Goal: Communication & Community: Answer question/provide support

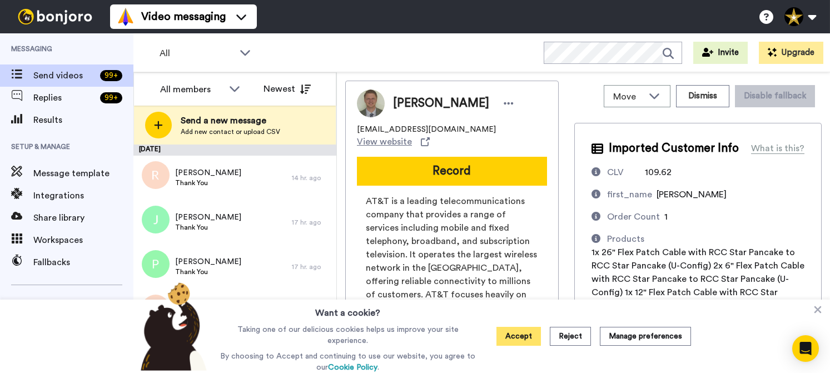
click at [508, 333] on button "Accept" at bounding box center [519, 336] width 44 height 19
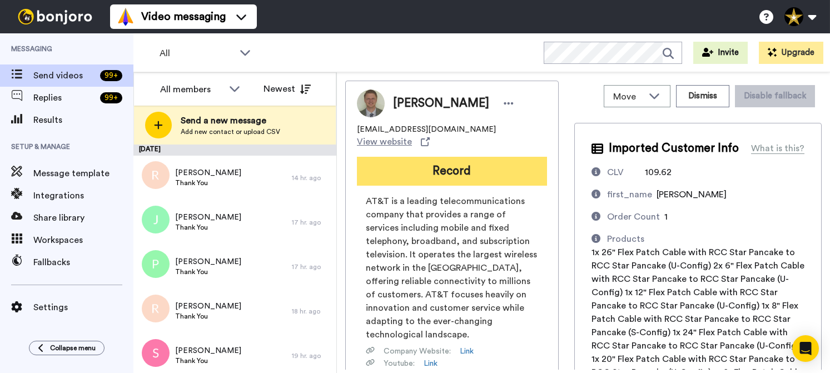
click at [456, 166] on button "Record" at bounding box center [452, 171] width 190 height 29
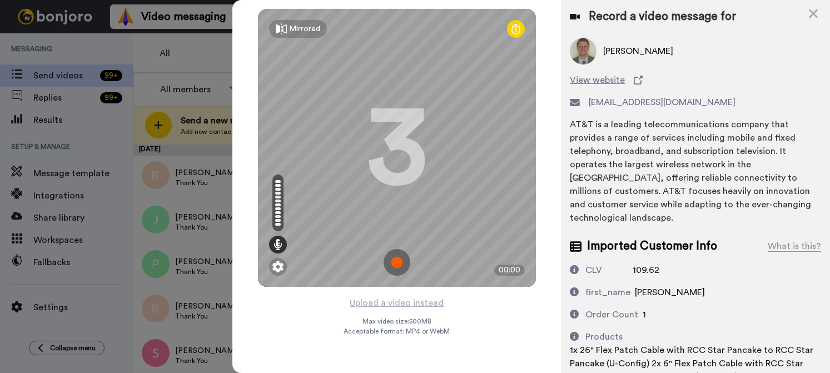
click at [395, 264] on img at bounding box center [397, 262] width 27 height 27
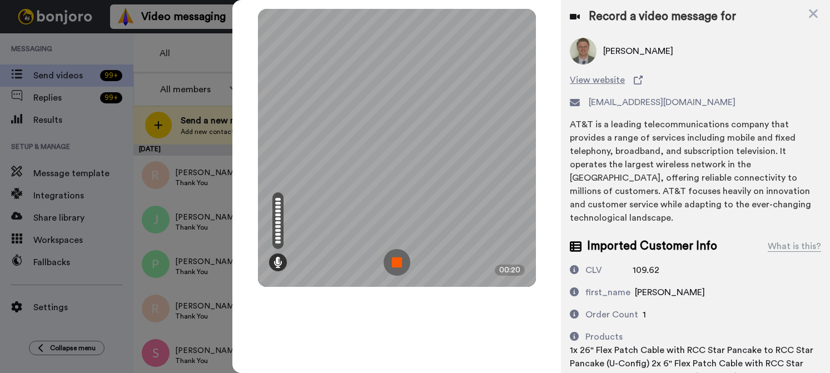
click at [403, 262] on img at bounding box center [397, 262] width 27 height 27
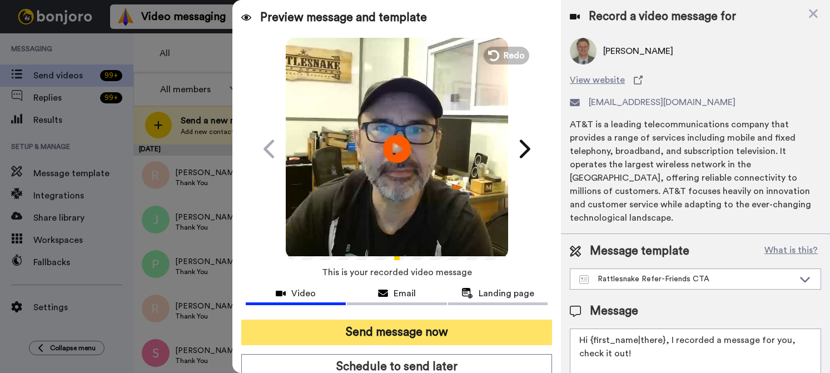
click at [436, 326] on button "Send message now" at bounding box center [396, 333] width 311 height 26
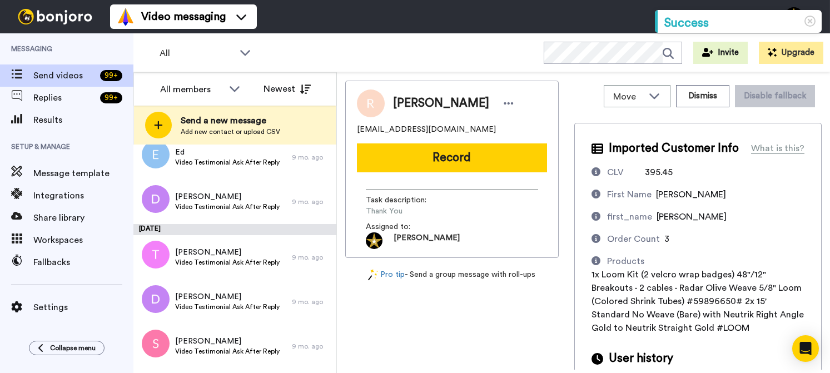
scroll to position [962, 0]
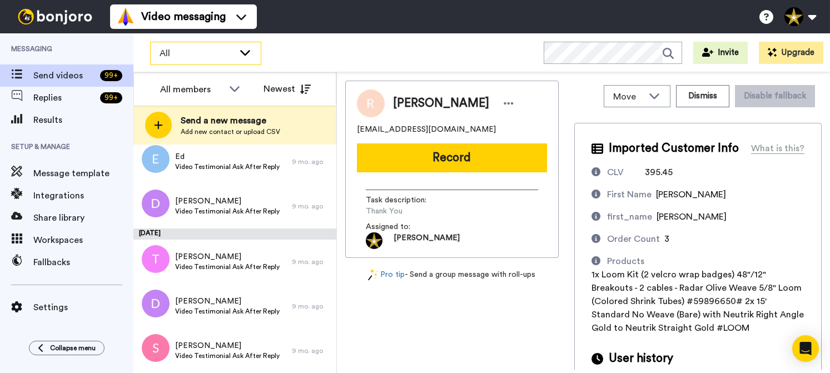
click at [186, 55] on span "All" at bounding box center [197, 53] width 75 height 13
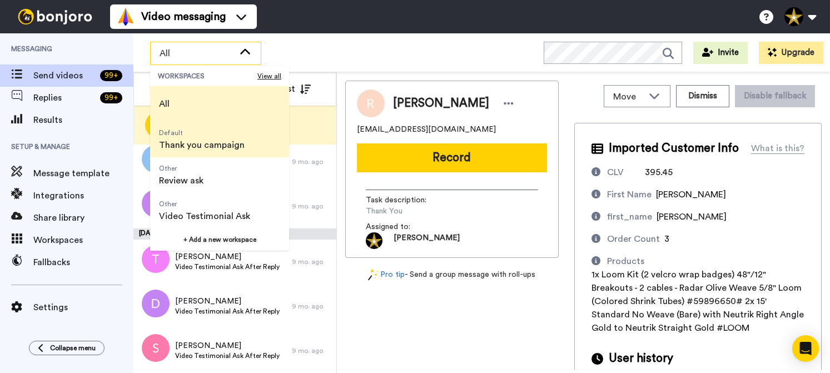
click at [190, 146] on span "Thank you campaign" at bounding box center [202, 145] width 86 height 13
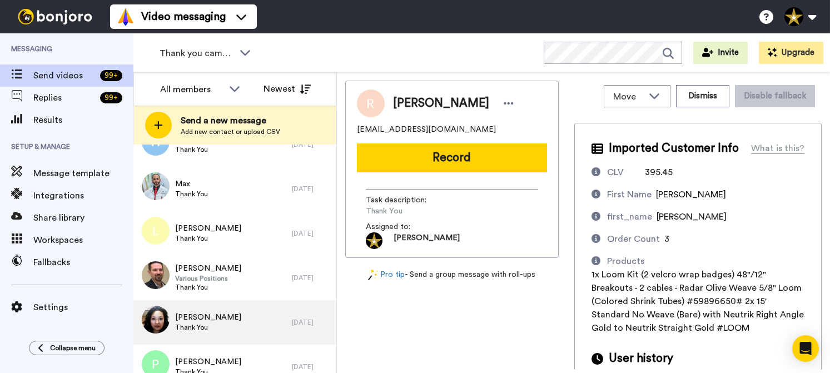
scroll to position [517, 0]
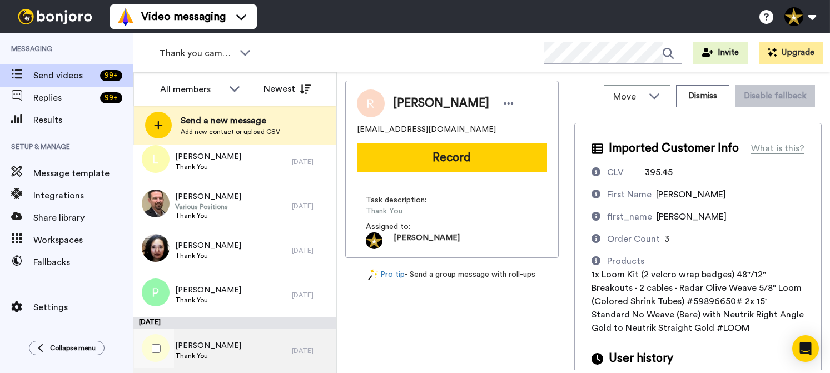
click at [211, 338] on div "Leslie Thank You" at bounding box center [212, 351] width 159 height 44
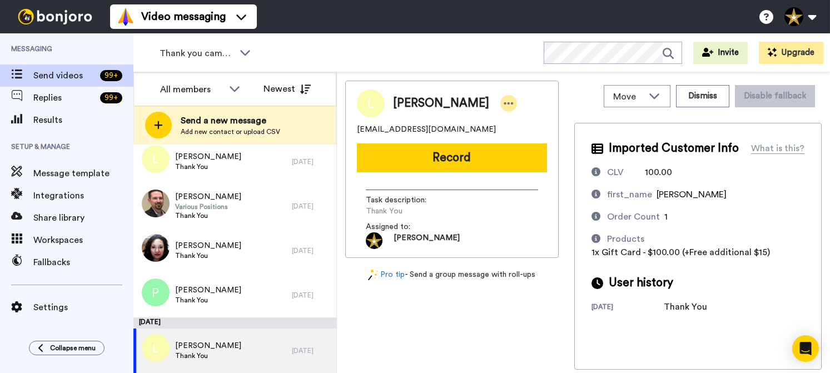
click at [504, 103] on icon at bounding box center [508, 103] width 9 height 2
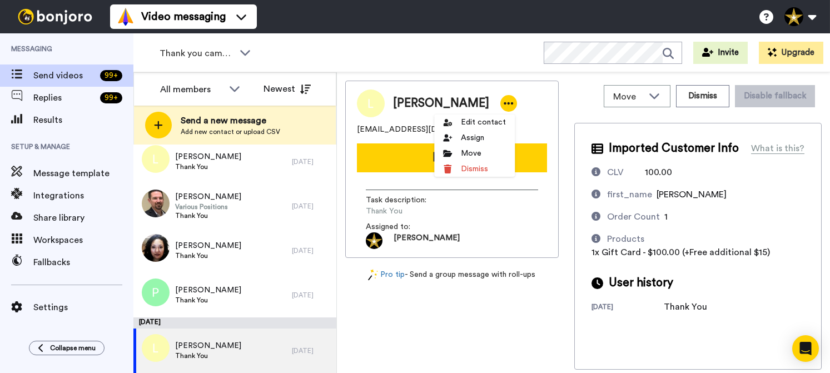
click at [479, 71] on div "Thank you campaign WORKSPACES View all All Default Thank you campaign Other Rev…" at bounding box center [481, 52] width 697 height 39
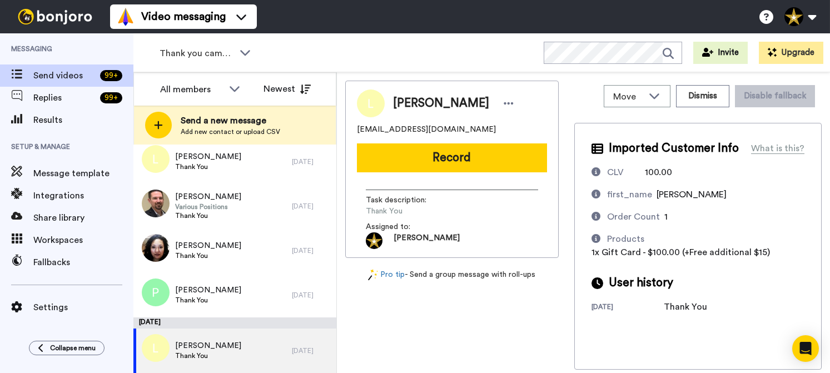
click at [447, 156] on button "Record" at bounding box center [452, 158] width 190 height 29
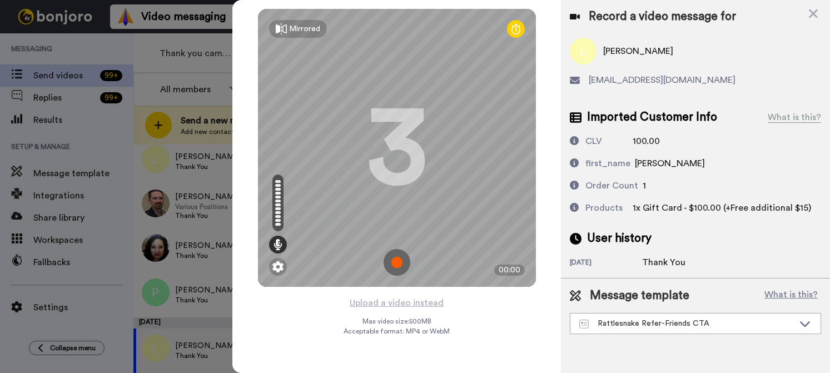
click at [401, 261] on img at bounding box center [397, 262] width 27 height 27
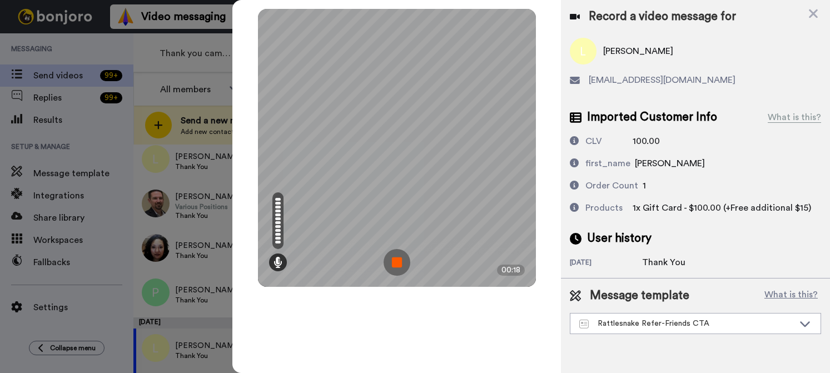
click at [401, 261] on img at bounding box center [397, 262] width 27 height 27
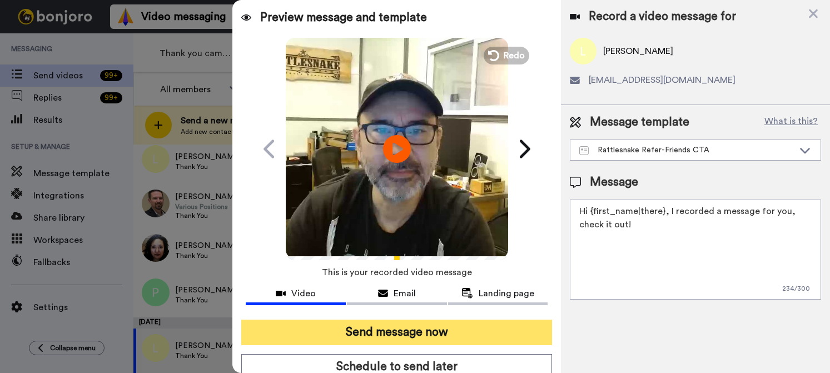
click at [416, 327] on button "Send message now" at bounding box center [396, 333] width 311 height 26
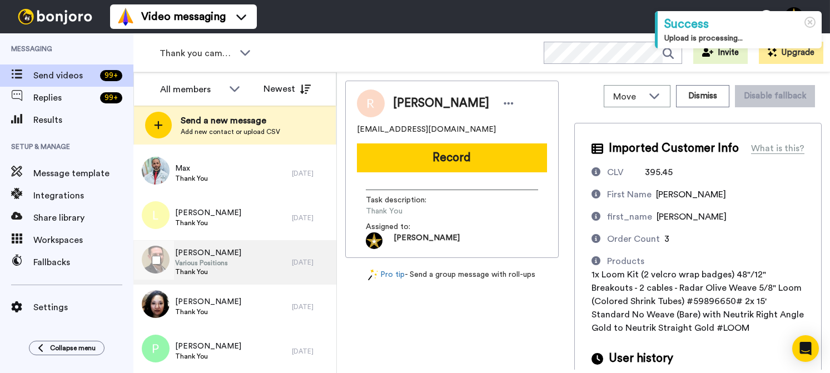
scroll to position [461, 0]
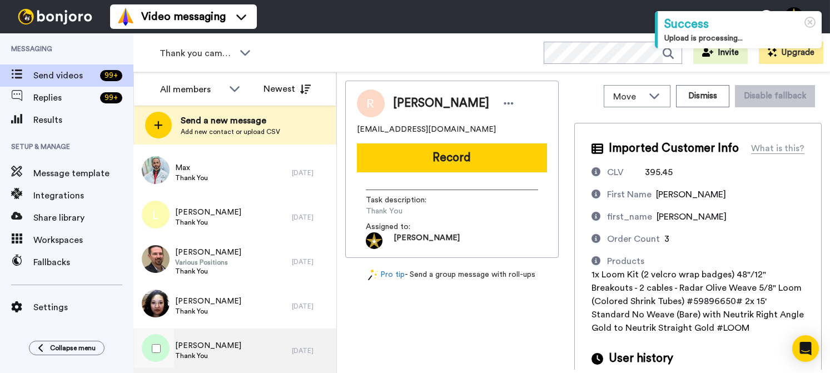
click at [195, 349] on span "Scott" at bounding box center [208, 345] width 66 height 11
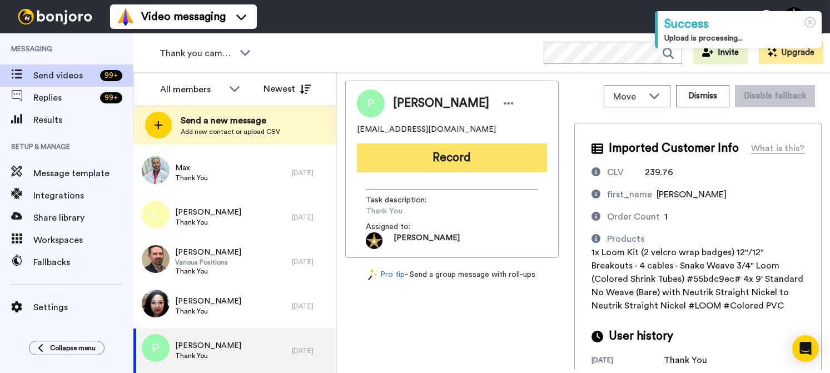
click at [456, 157] on button "Record" at bounding box center [452, 158] width 190 height 29
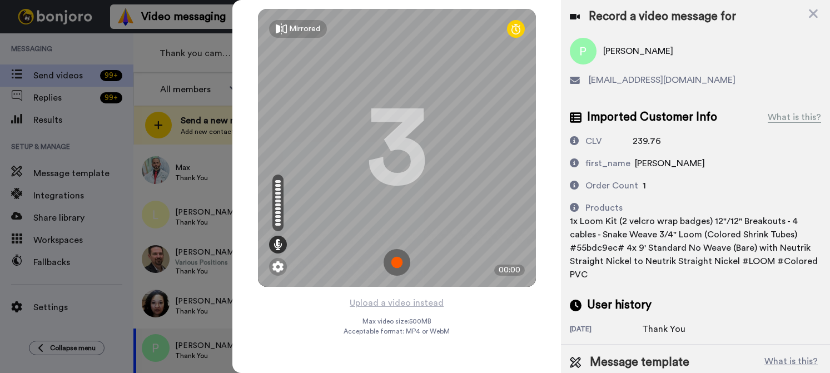
click at [395, 257] on img at bounding box center [397, 262] width 27 height 27
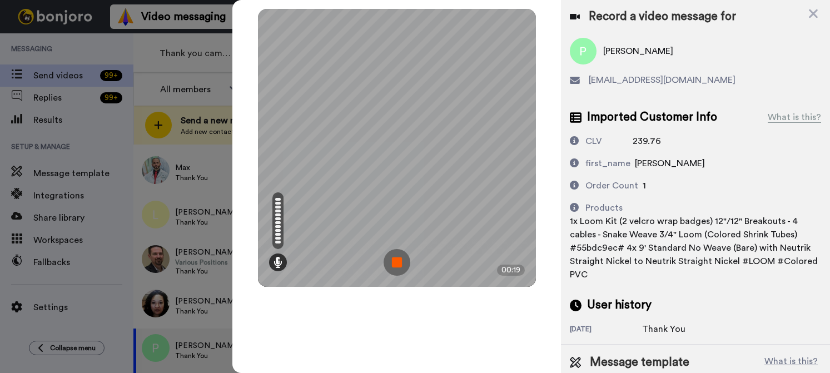
click at [402, 261] on img at bounding box center [397, 262] width 27 height 27
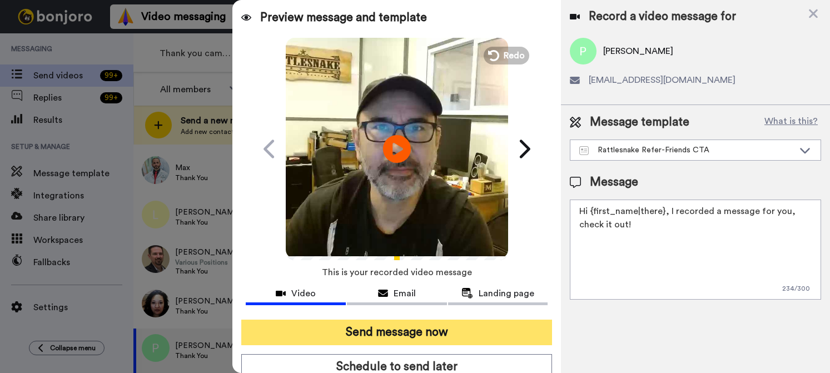
click at [457, 325] on button "Send message now" at bounding box center [396, 333] width 311 height 26
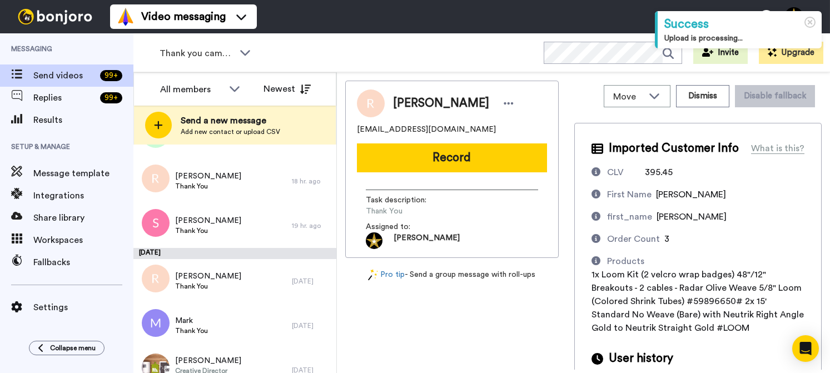
scroll to position [417, 0]
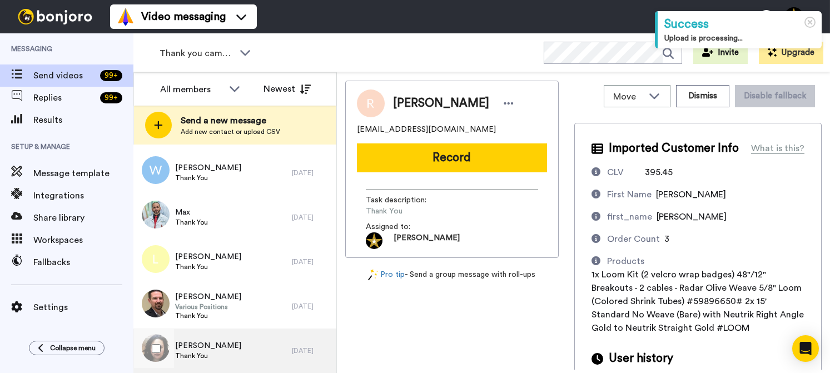
click at [232, 352] on div "Christine Thank You" at bounding box center [212, 351] width 159 height 44
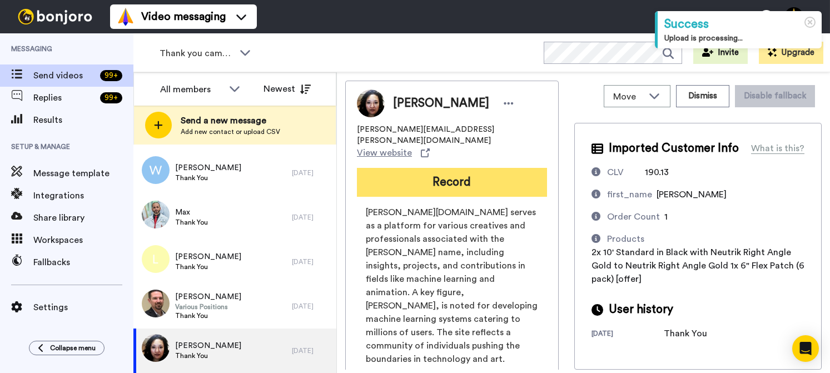
click at [446, 168] on button "Record" at bounding box center [452, 182] width 190 height 29
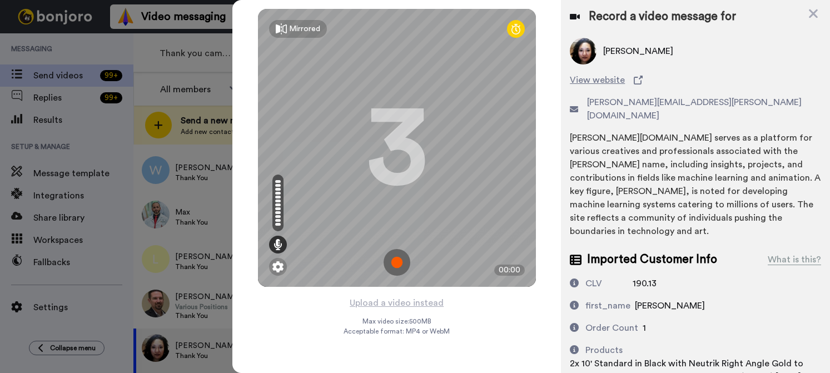
click at [396, 262] on img at bounding box center [397, 262] width 27 height 27
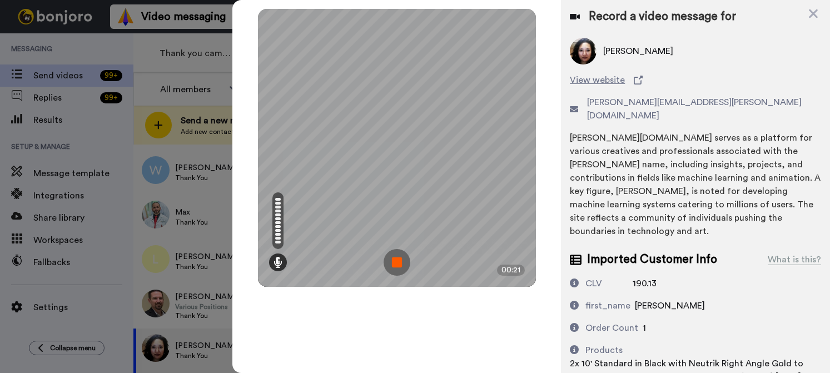
click at [401, 260] on img at bounding box center [397, 262] width 27 height 27
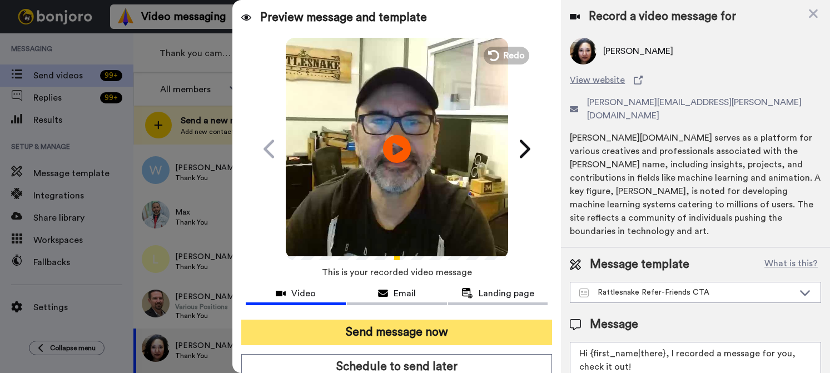
click at [403, 330] on button "Send message now" at bounding box center [396, 333] width 311 height 26
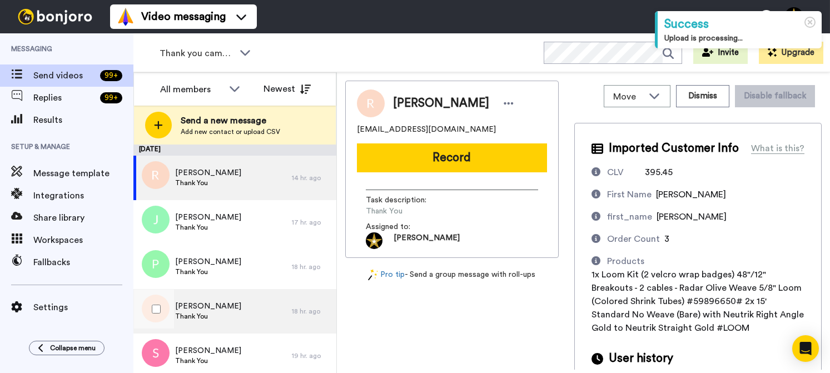
scroll to position [372, 0]
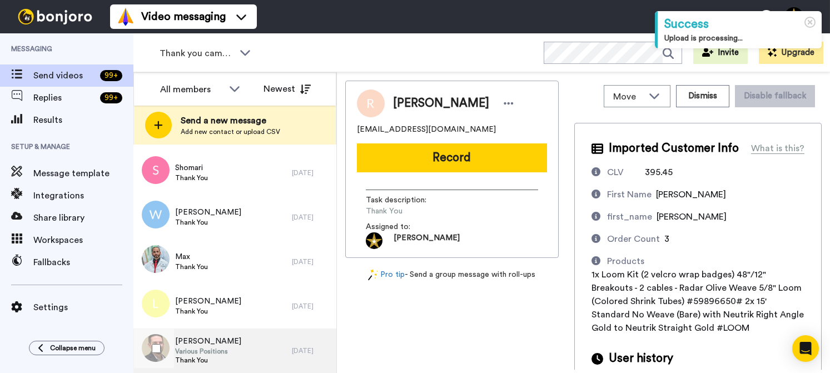
click at [206, 347] on span "Brian" at bounding box center [208, 341] width 66 height 11
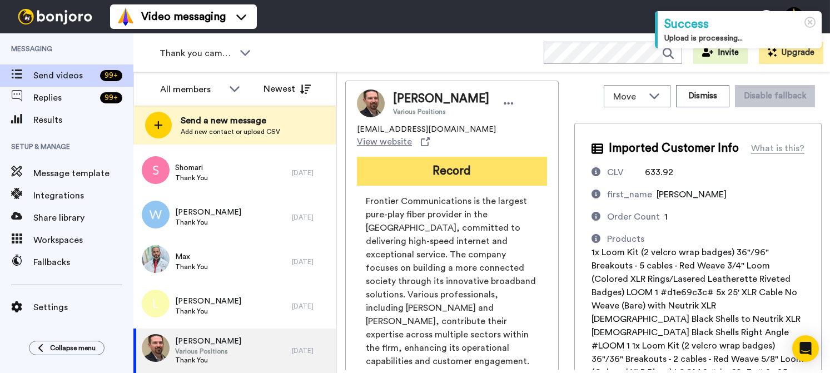
click at [458, 157] on button "Record" at bounding box center [452, 171] width 190 height 29
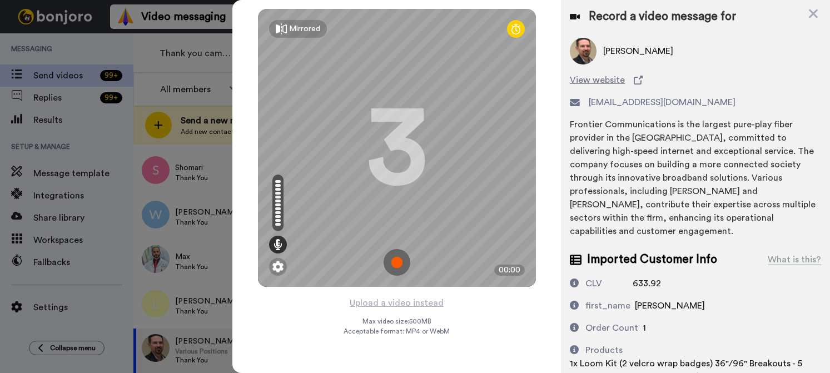
click at [395, 258] on img at bounding box center [397, 262] width 27 height 27
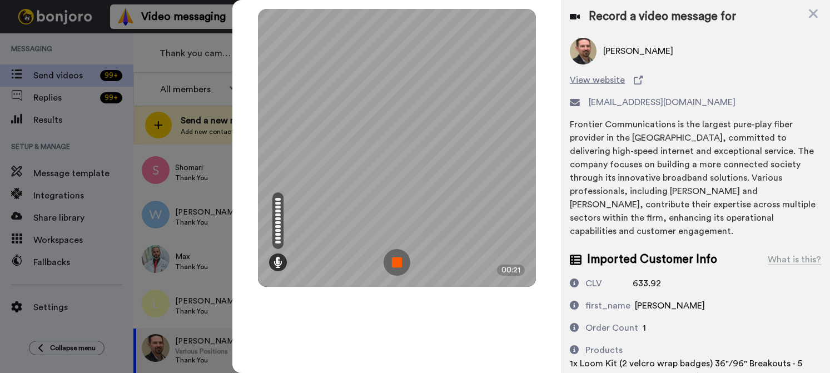
click at [395, 258] on img at bounding box center [397, 262] width 27 height 27
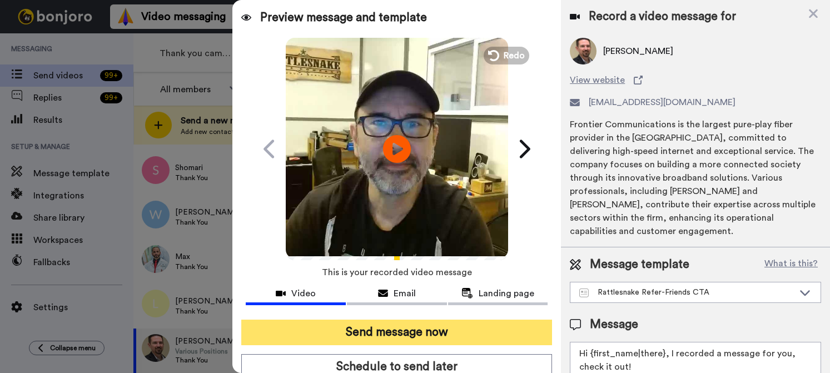
click at [424, 330] on button "Send message now" at bounding box center [396, 333] width 311 height 26
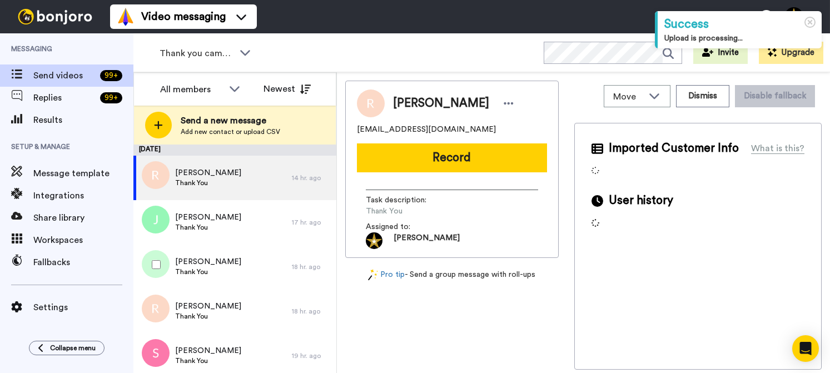
scroll to position [328, 0]
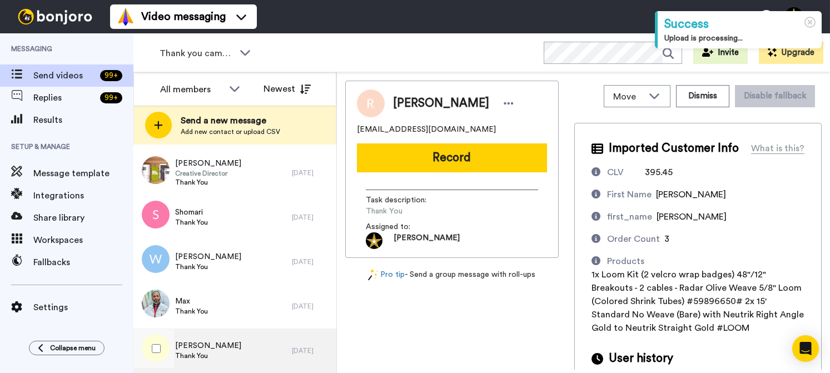
click at [206, 348] on span "[PERSON_NAME]" at bounding box center [208, 345] width 66 height 11
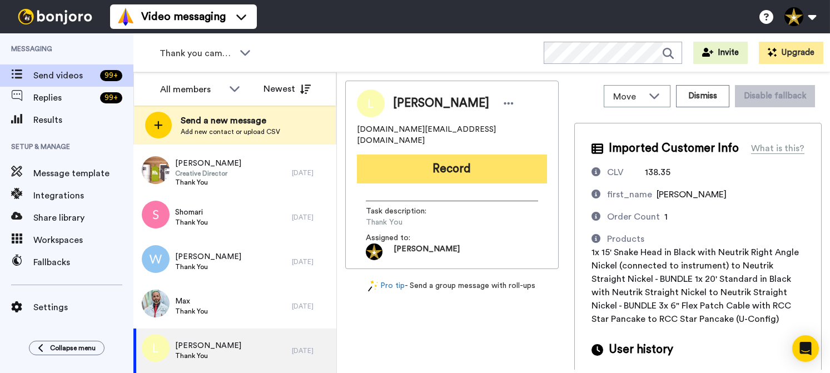
click at [443, 155] on button "Record" at bounding box center [452, 169] width 190 height 29
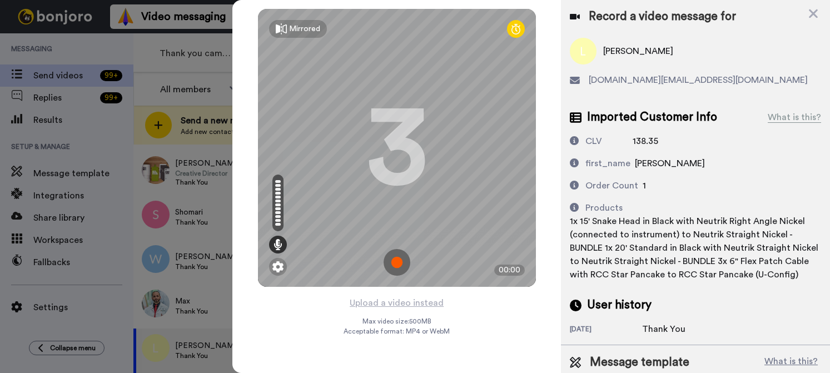
click at [397, 261] on img at bounding box center [397, 262] width 27 height 27
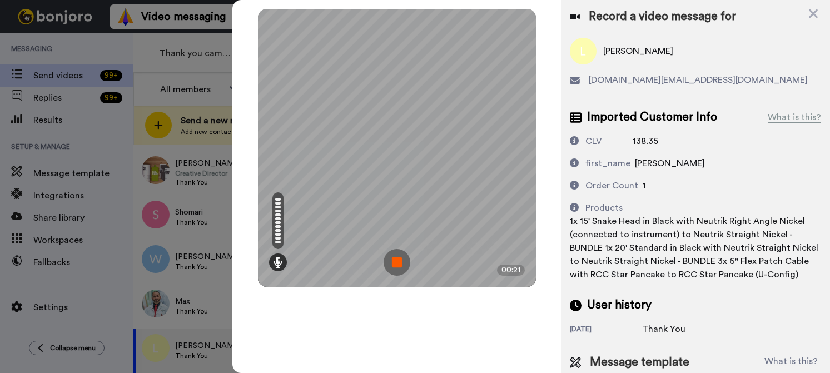
click at [397, 261] on img at bounding box center [397, 262] width 27 height 27
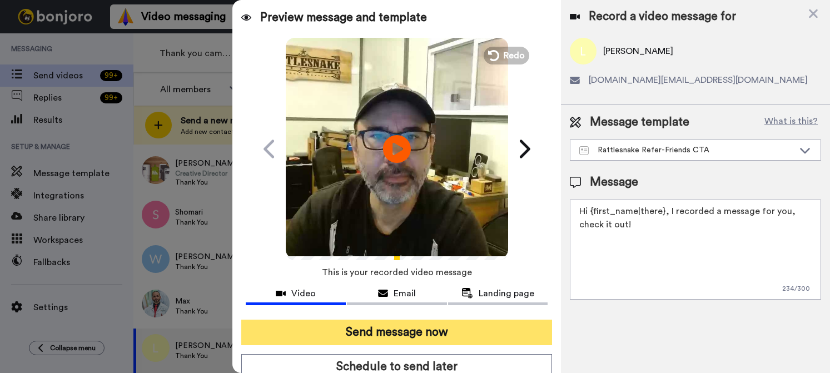
click at [421, 339] on button "Send message now" at bounding box center [396, 333] width 311 height 26
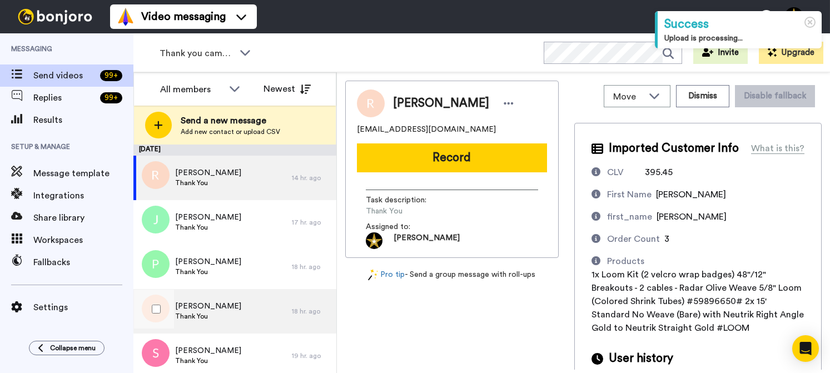
scroll to position [283, 0]
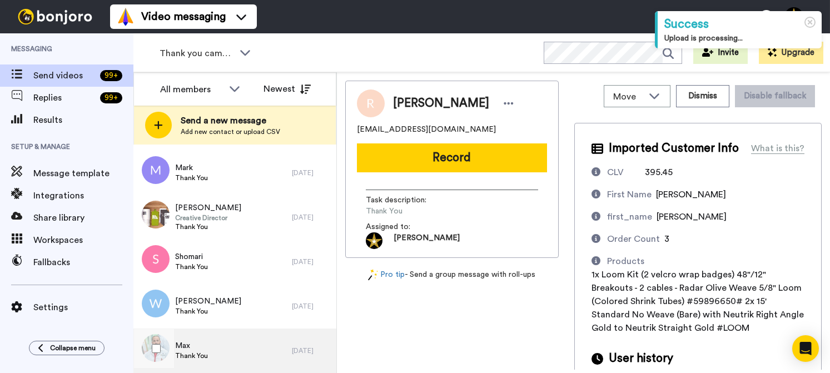
click at [197, 349] on span "Max" at bounding box center [191, 345] width 33 height 11
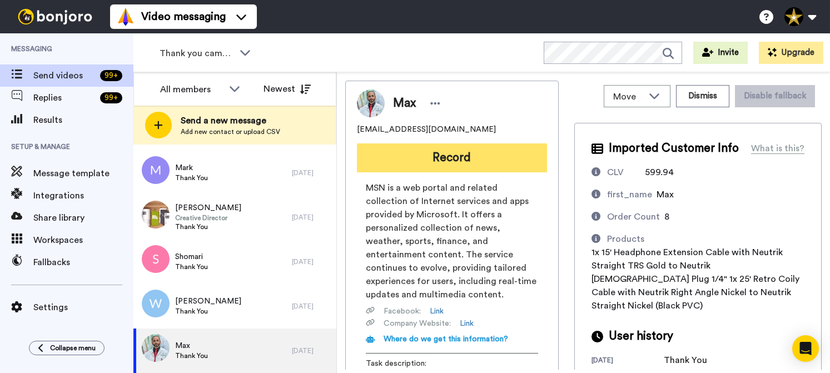
click at [464, 156] on button "Record" at bounding box center [452, 158] width 190 height 29
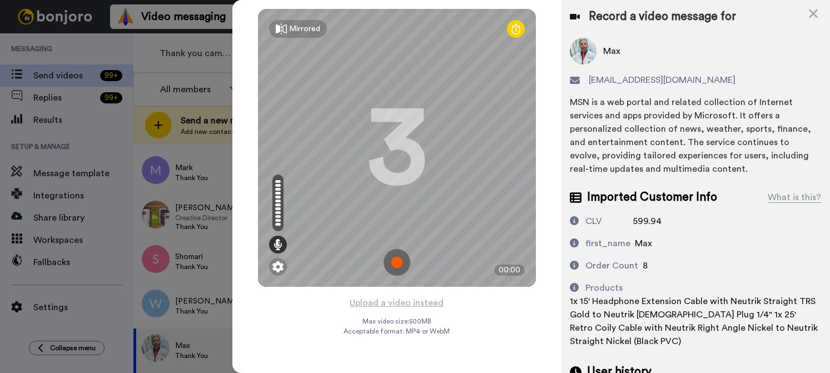
click at [394, 263] on img at bounding box center [397, 262] width 27 height 27
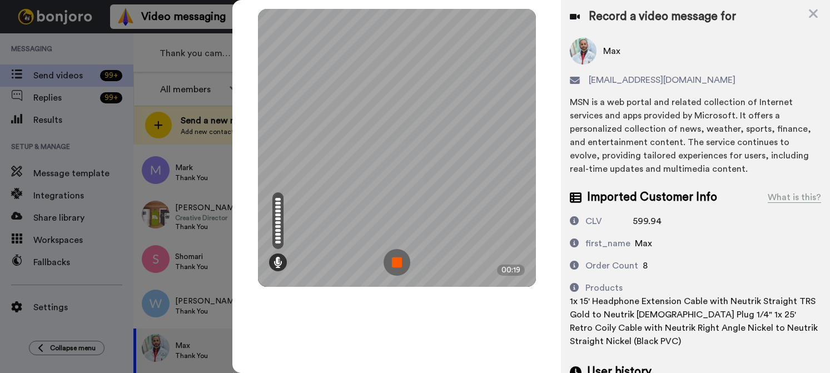
click at [394, 263] on img at bounding box center [397, 262] width 27 height 27
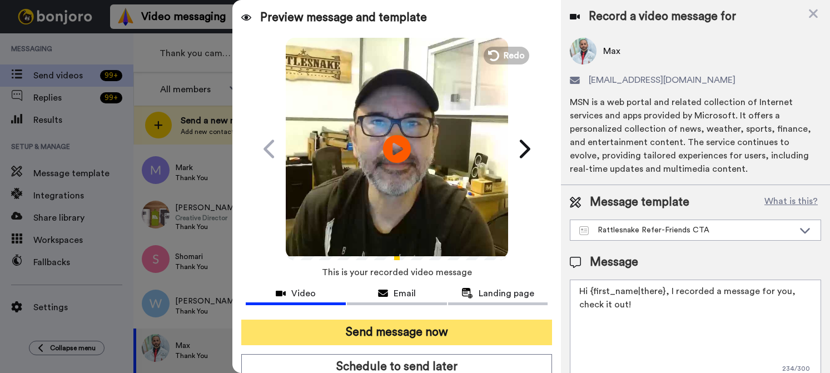
click at [416, 337] on button "Send message now" at bounding box center [396, 333] width 311 height 26
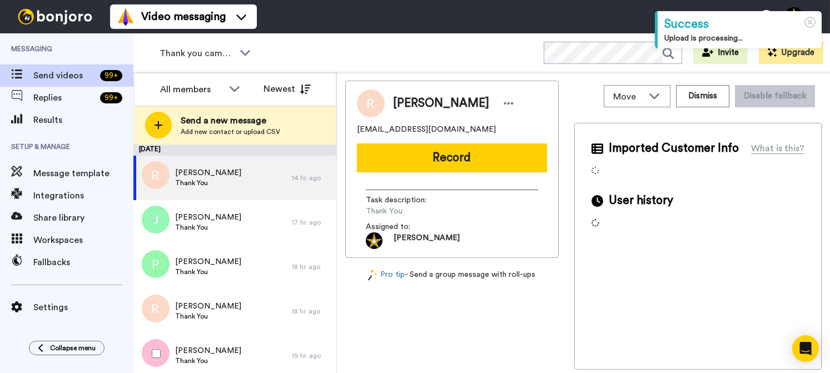
scroll to position [239, 0]
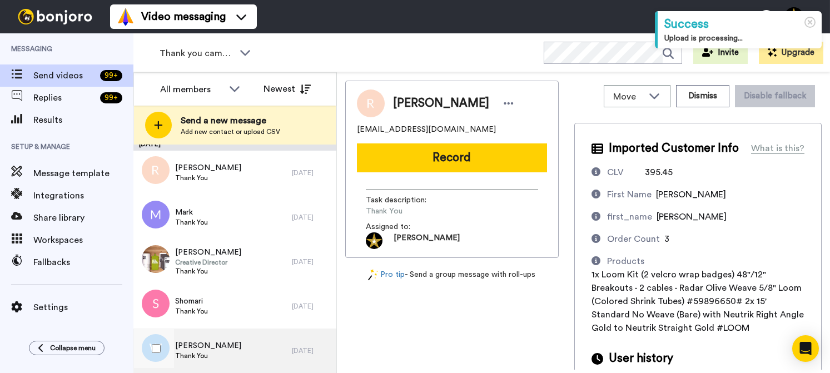
click at [205, 342] on span "[PERSON_NAME]" at bounding box center [208, 345] width 66 height 11
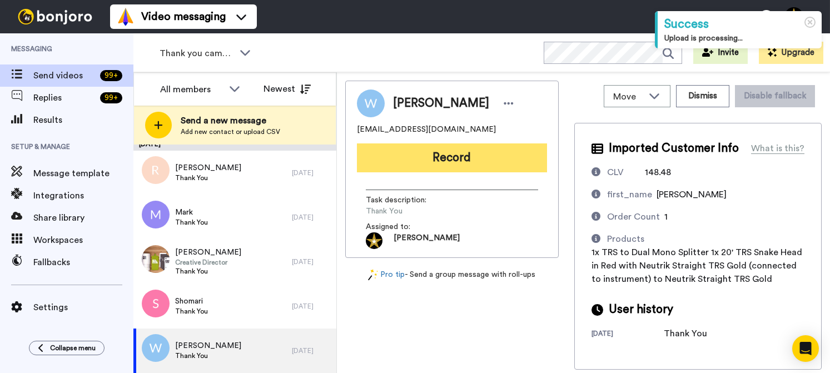
click at [456, 159] on button "Record" at bounding box center [452, 158] width 190 height 29
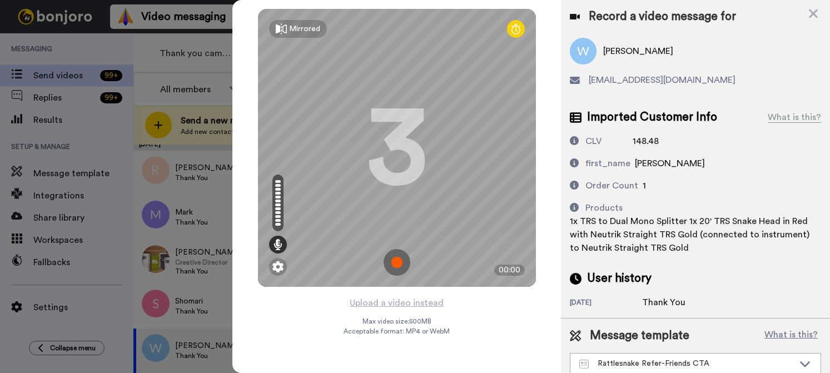
click at [395, 263] on img at bounding box center [397, 262] width 27 height 27
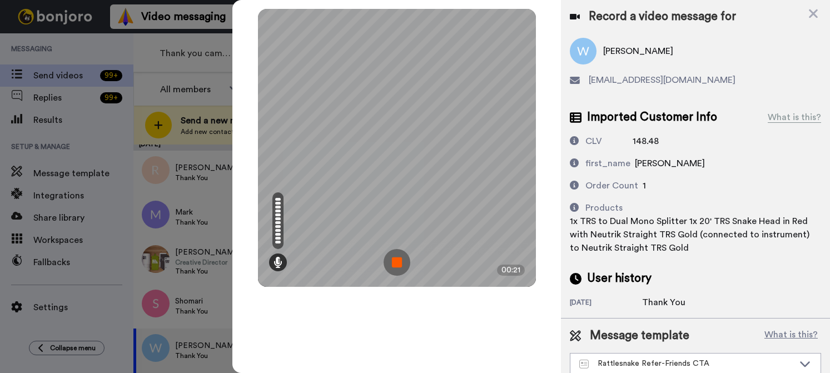
click at [395, 263] on img at bounding box center [397, 262] width 27 height 27
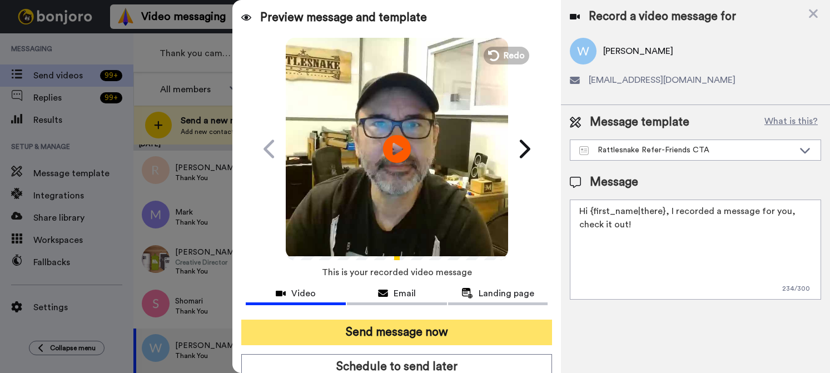
click at [415, 327] on button "Send message now" at bounding box center [396, 333] width 311 height 26
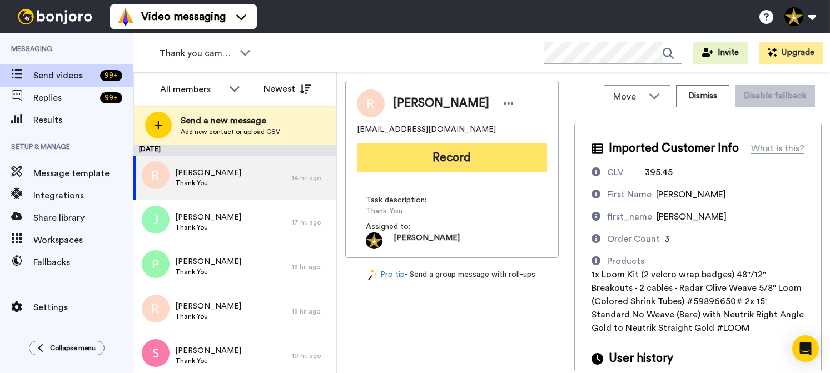
click at [440, 161] on button "Record" at bounding box center [452, 158] width 190 height 29
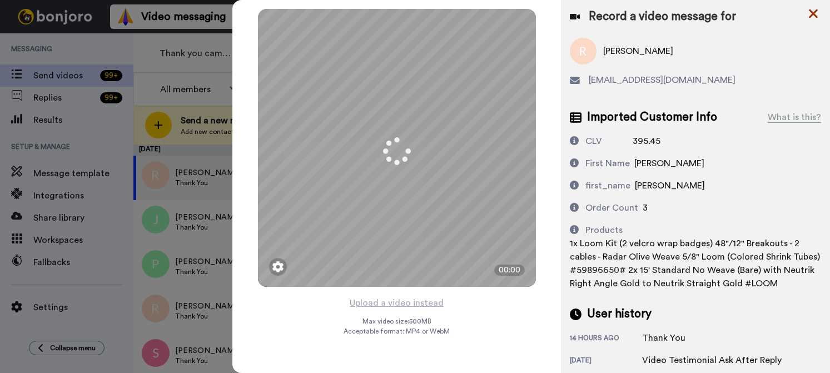
click at [815, 15] on icon at bounding box center [813, 13] width 9 height 9
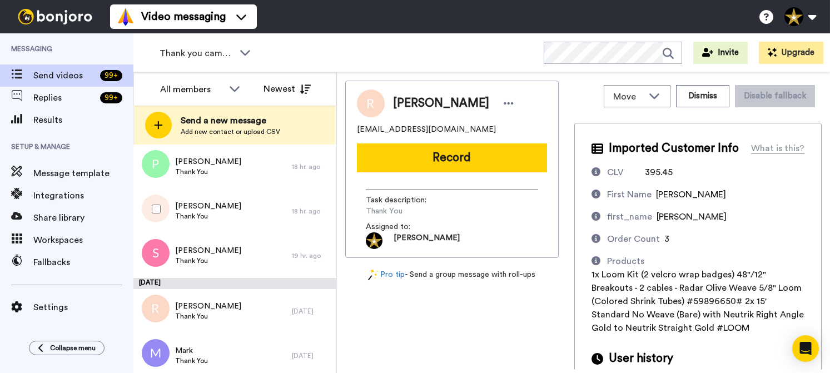
scroll to position [194, 0]
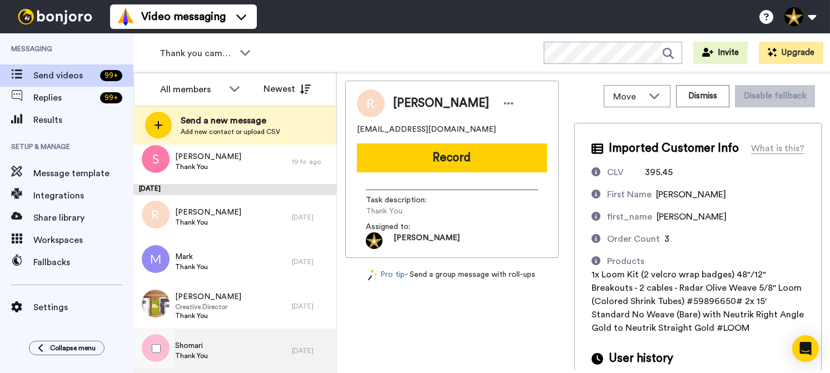
click at [217, 349] on div "Shomari Thank You" at bounding box center [212, 351] width 159 height 44
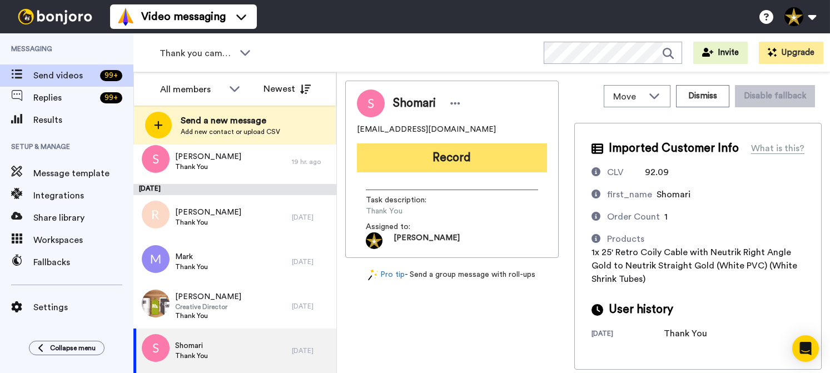
click at [455, 157] on button "Record" at bounding box center [452, 158] width 190 height 29
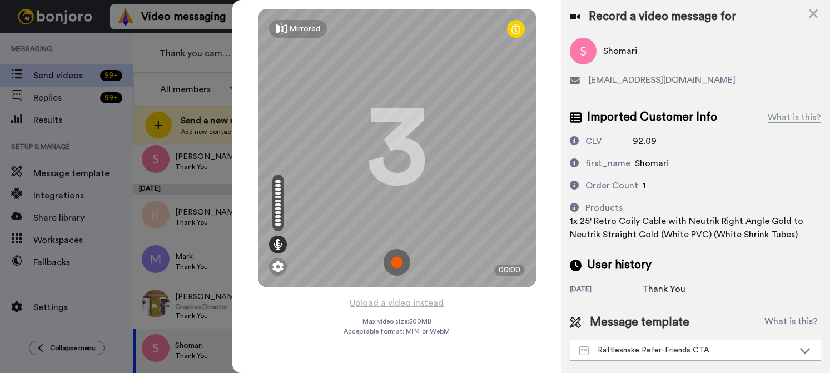
click at [400, 259] on img at bounding box center [397, 262] width 27 height 27
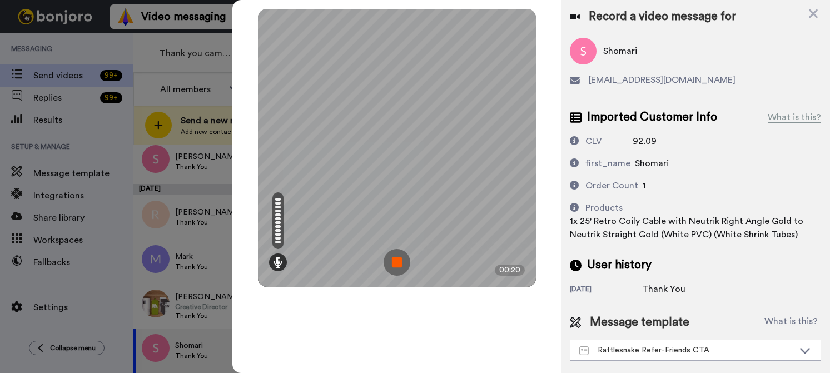
click at [400, 259] on img at bounding box center [397, 262] width 27 height 27
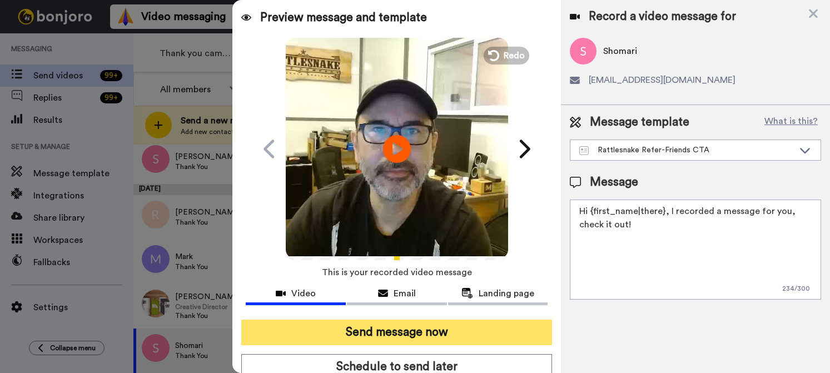
click at [464, 331] on button "Send message now" at bounding box center [396, 333] width 311 height 26
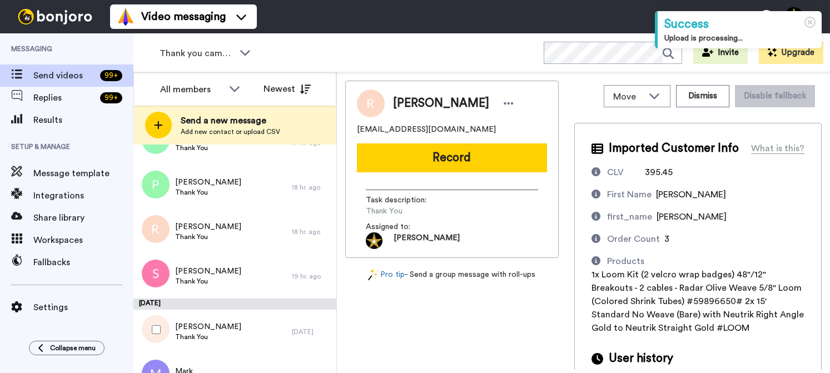
scroll to position [150, 0]
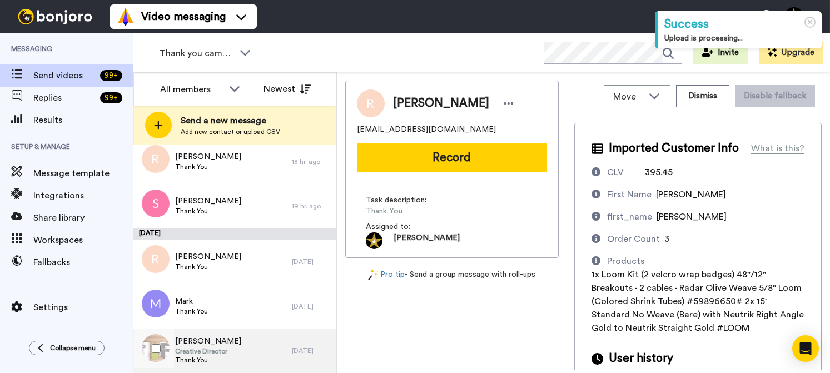
click at [255, 344] on div "[PERSON_NAME] Creative Director Thank You" at bounding box center [212, 351] width 159 height 44
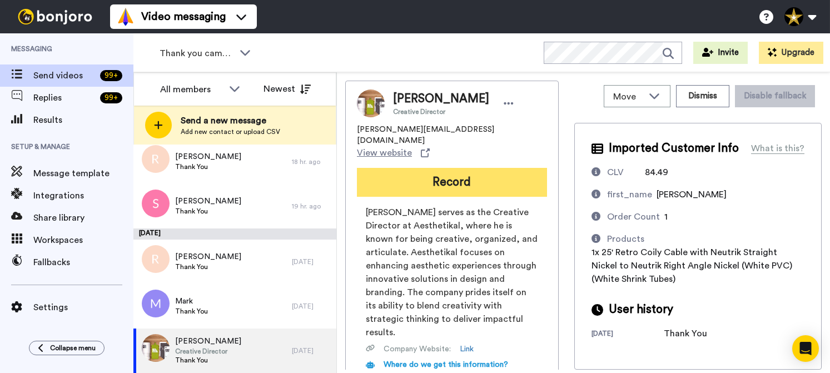
click at [452, 168] on button "Record" at bounding box center [452, 182] width 190 height 29
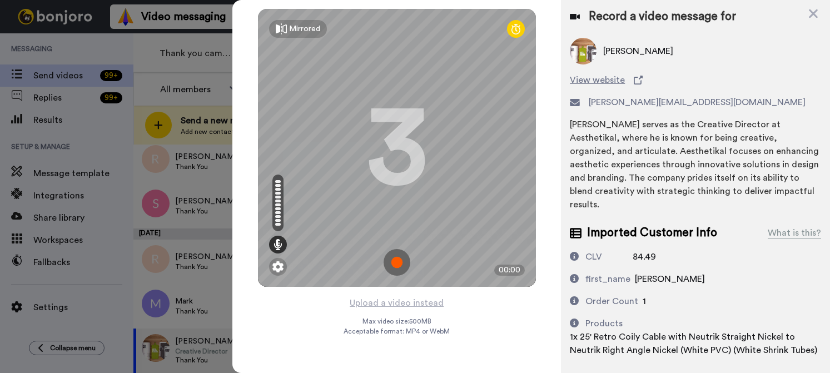
click at [397, 261] on img at bounding box center [397, 262] width 27 height 27
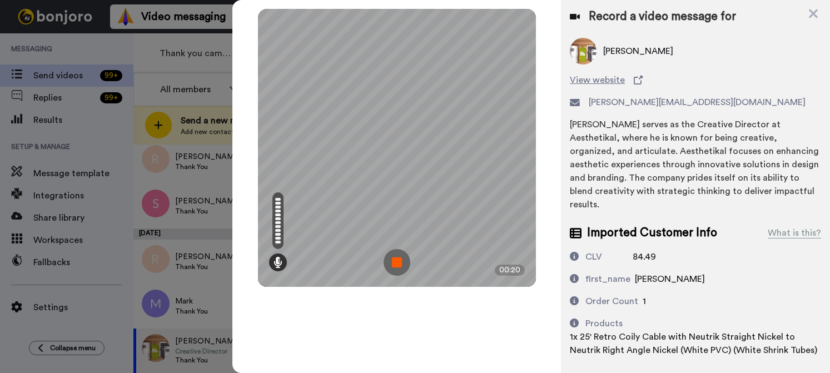
click at [399, 258] on img at bounding box center [397, 262] width 27 height 27
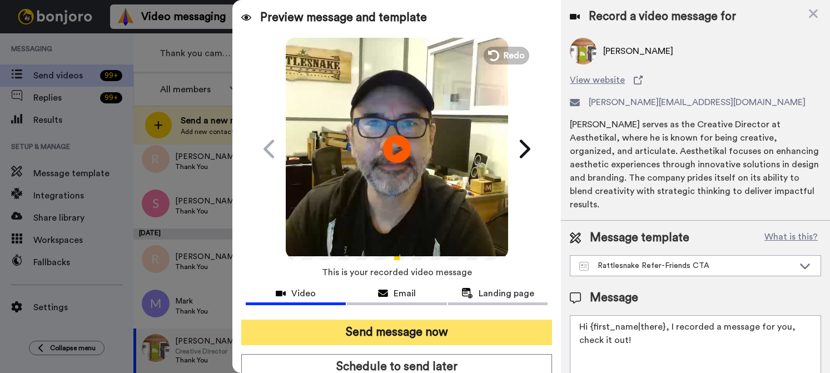
click at [409, 331] on button "Send message now" at bounding box center [396, 333] width 311 height 26
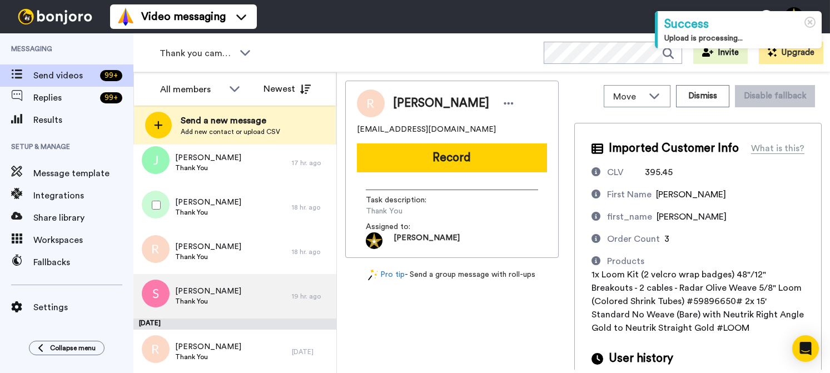
scroll to position [105, 0]
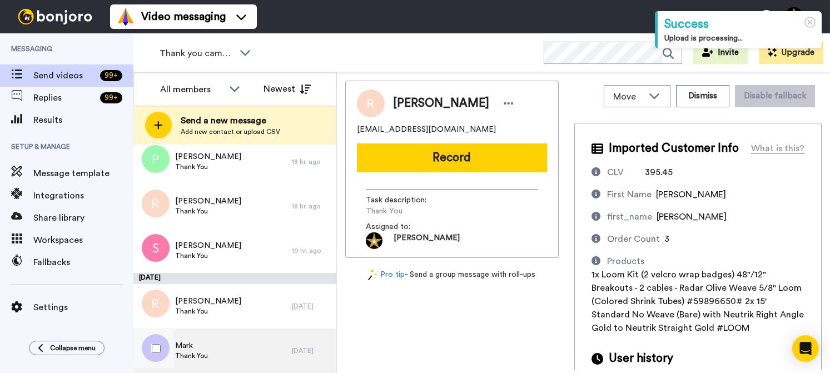
click at [229, 353] on div "[PERSON_NAME] Thank You" at bounding box center [212, 351] width 159 height 44
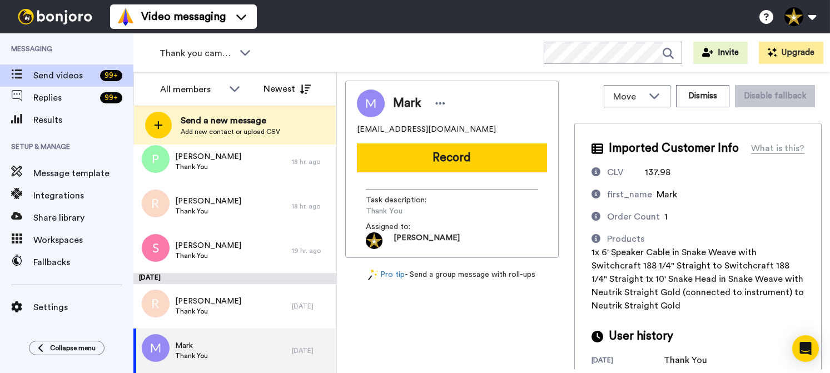
click at [454, 156] on button "Record" at bounding box center [452, 158] width 190 height 29
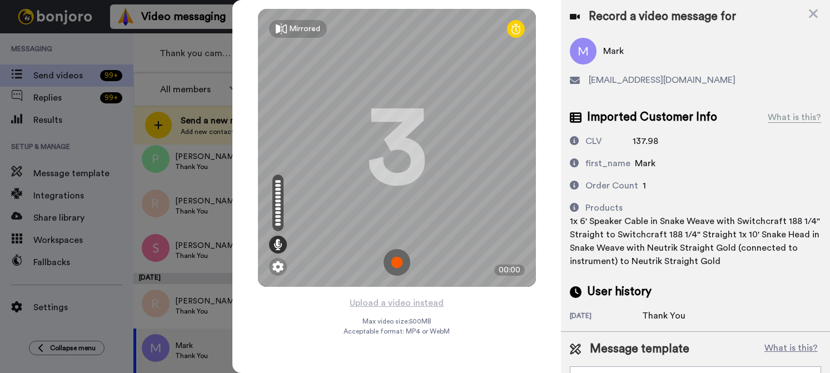
drag, startPoint x: 457, startPoint y: 177, endPoint x: 394, endPoint y: 265, distance: 108.5
click at [394, 265] on img at bounding box center [397, 262] width 27 height 27
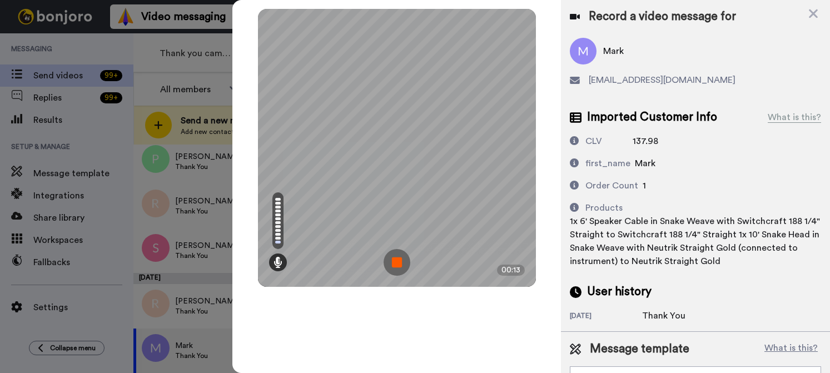
click at [395, 260] on img at bounding box center [397, 262] width 27 height 27
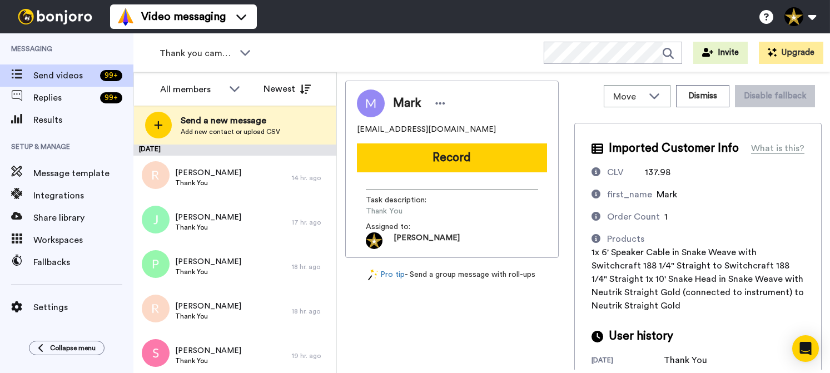
click at [414, 154] on button "Record" at bounding box center [452, 158] width 190 height 29
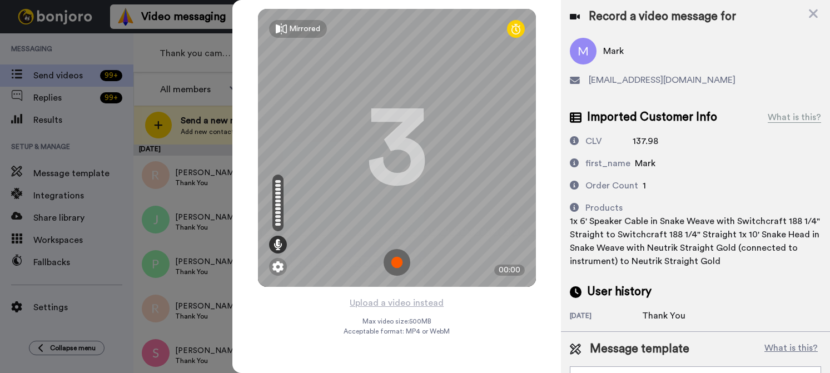
click at [394, 264] on img at bounding box center [397, 262] width 27 height 27
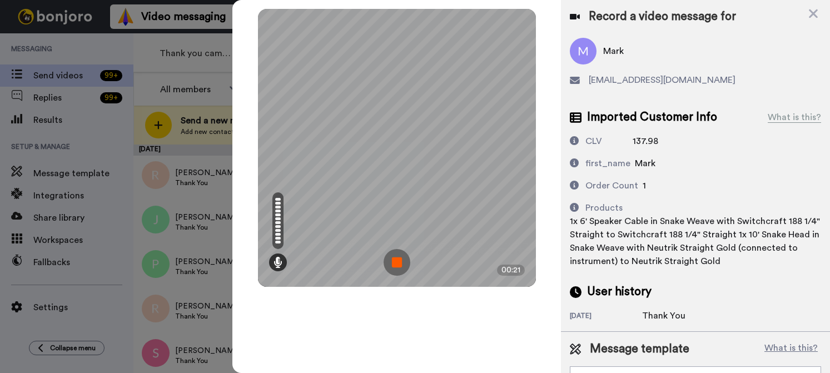
click at [393, 263] on img at bounding box center [397, 262] width 27 height 27
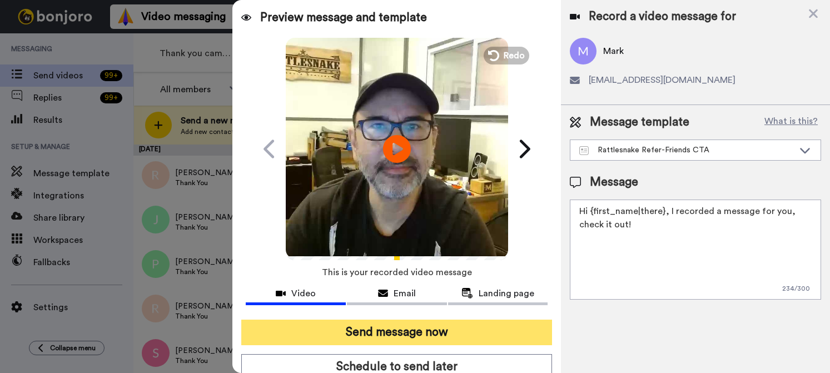
click at [418, 333] on button "Send message now" at bounding box center [396, 333] width 311 height 26
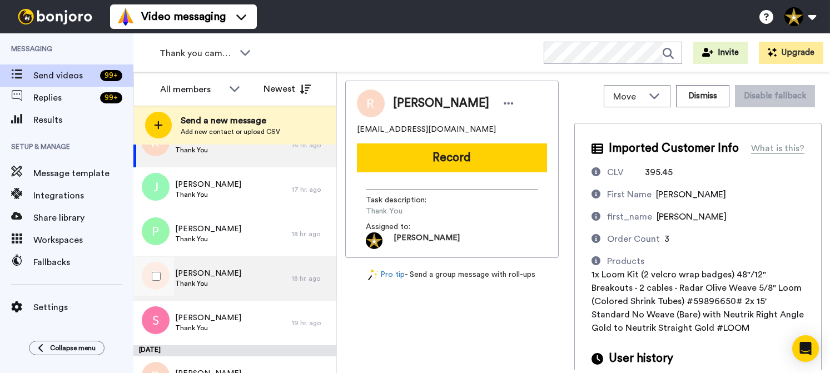
scroll to position [61, 0]
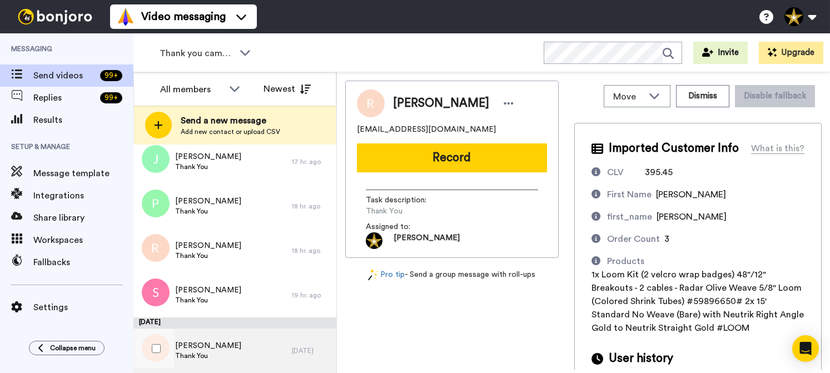
drag, startPoint x: 194, startPoint y: 353, endPoint x: 201, endPoint y: 352, distance: 7.4
click at [194, 353] on span "Thank You" at bounding box center [208, 356] width 66 height 9
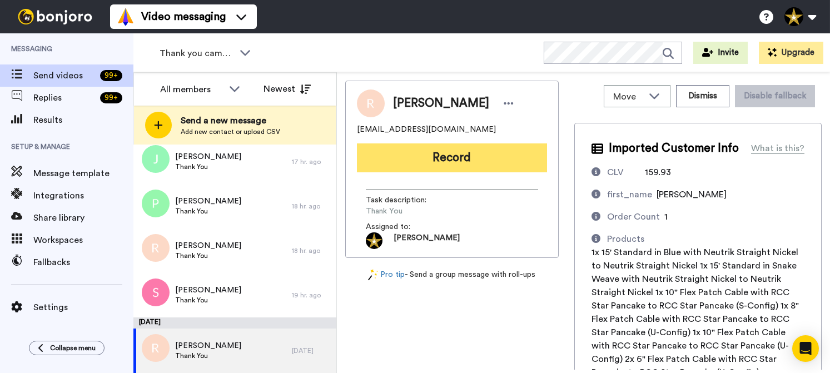
click at [467, 153] on button "Record" at bounding box center [452, 158] width 190 height 29
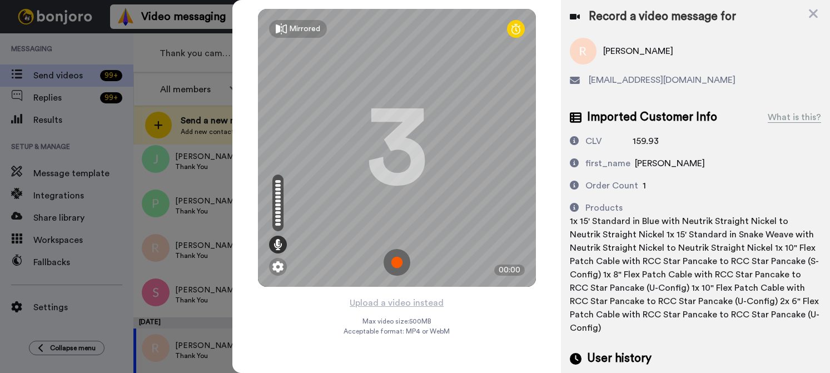
click at [397, 263] on img at bounding box center [397, 262] width 27 height 27
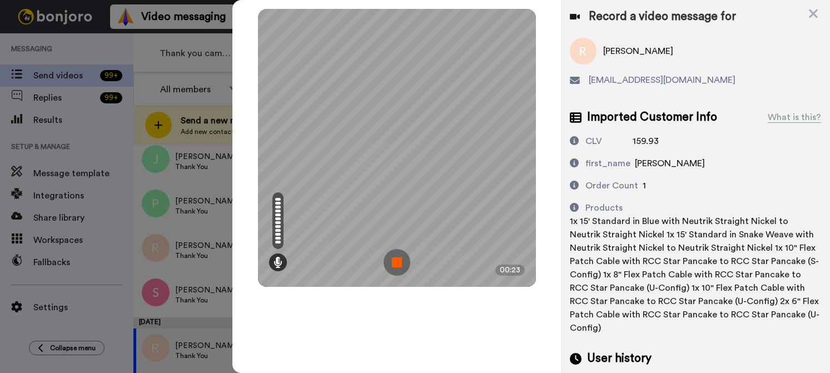
click at [397, 262] on img at bounding box center [397, 262] width 27 height 27
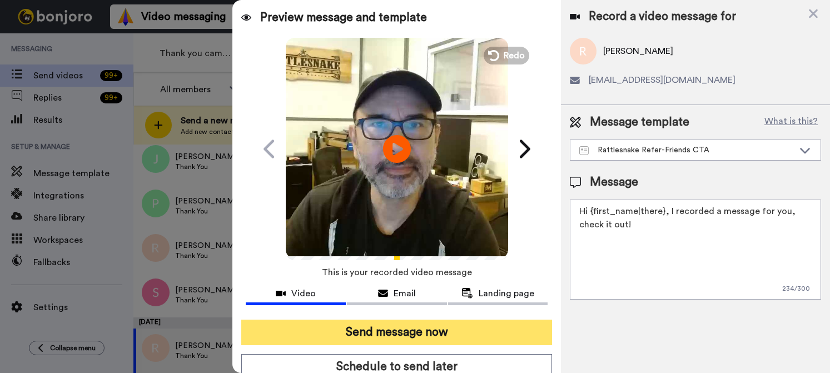
click at [430, 329] on button "Send message now" at bounding box center [396, 333] width 311 height 26
